Goal: Information Seeking & Learning: Learn about a topic

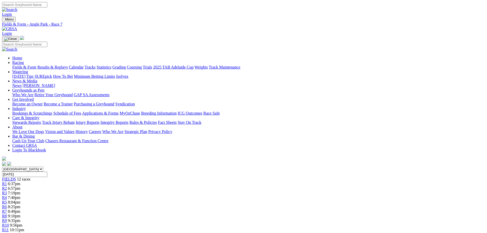
scroll to position [51, 0]
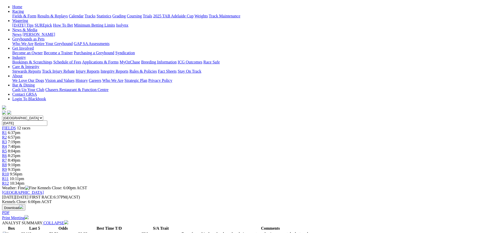
click at [237, 153] on div "R6 8:25pm" at bounding box center [243, 155] width 483 height 5
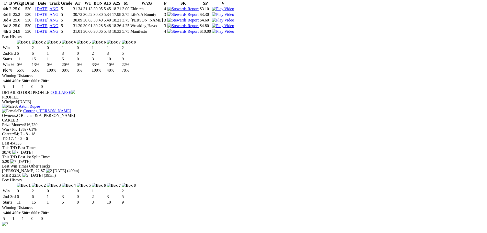
scroll to position [562, 0]
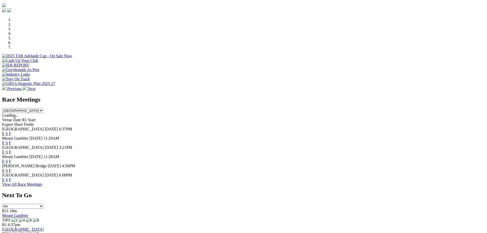
scroll to position [179, 0]
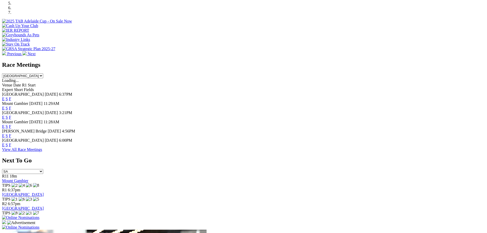
click at [11, 144] on link "F" at bounding box center [10, 145] width 2 height 4
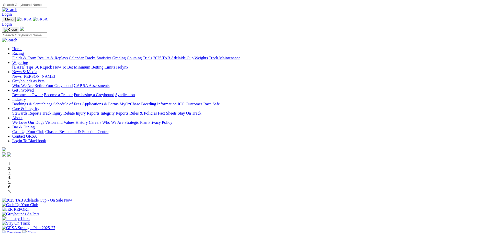
scroll to position [179, 0]
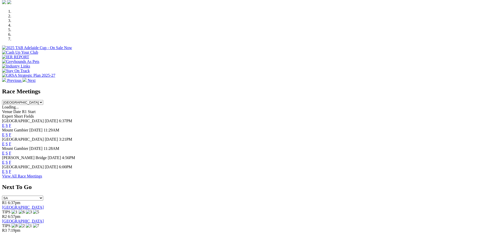
scroll to position [153, 0]
